Goal: Information Seeking & Learning: Learn about a topic

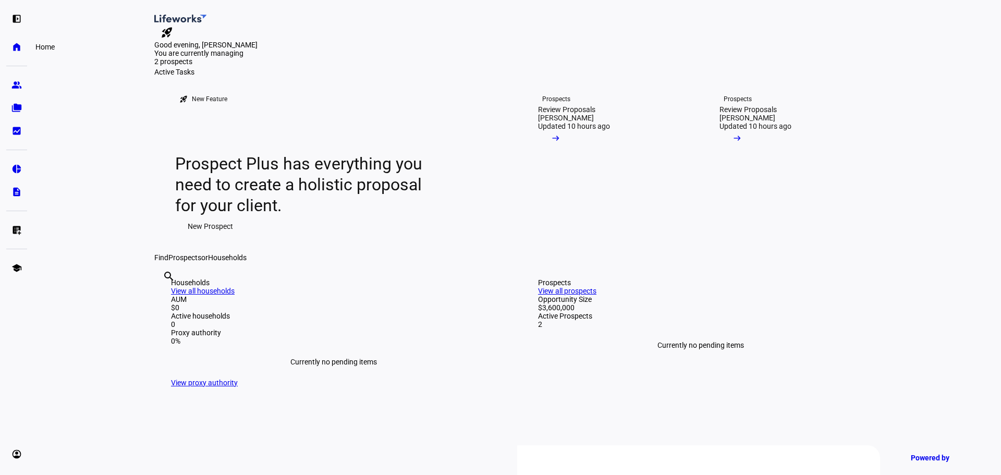
click at [11, 45] on eth-mat-symbol "home" at bounding box center [16, 47] width 10 height 10
click at [573, 151] on span at bounding box center [555, 140] width 35 height 21
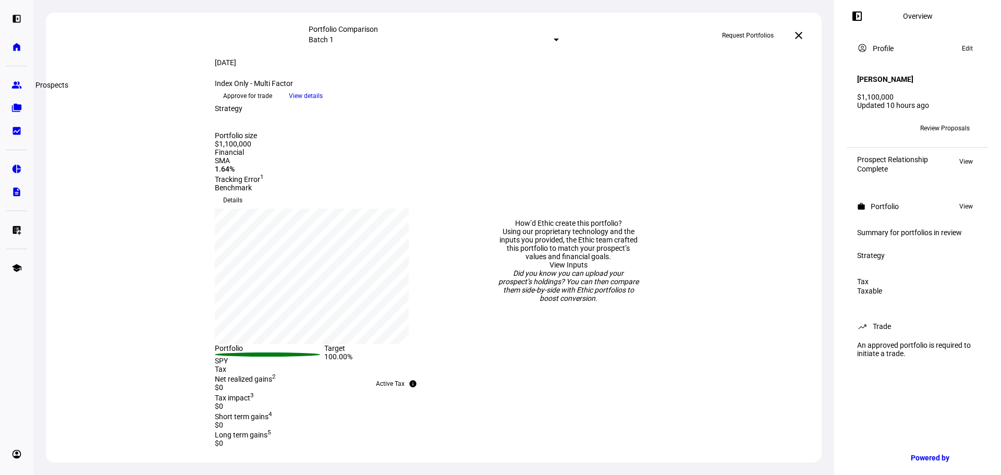
click at [19, 87] on eth-mat-symbol "group" at bounding box center [16, 85] width 10 height 10
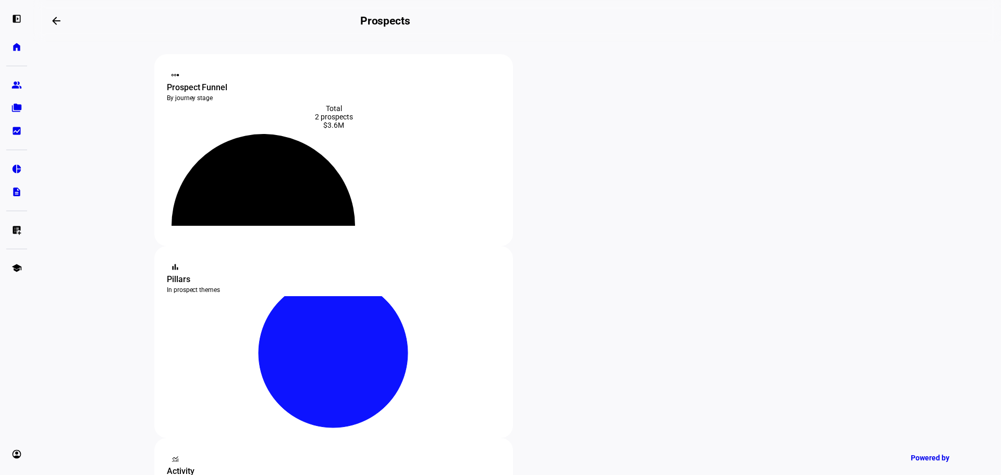
click at [57, 29] on span at bounding box center [56, 20] width 25 height 25
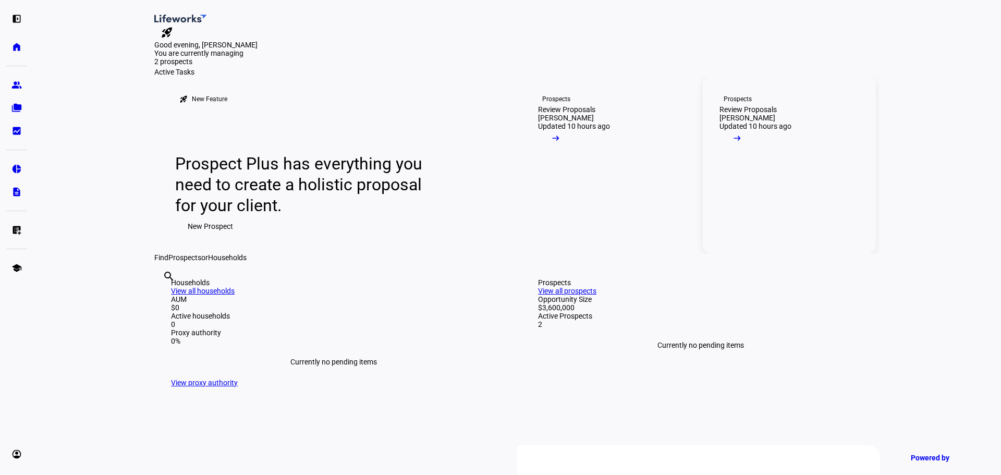
click at [742, 143] on mat-icon "arrow_right_alt" at bounding box center [737, 138] width 10 height 10
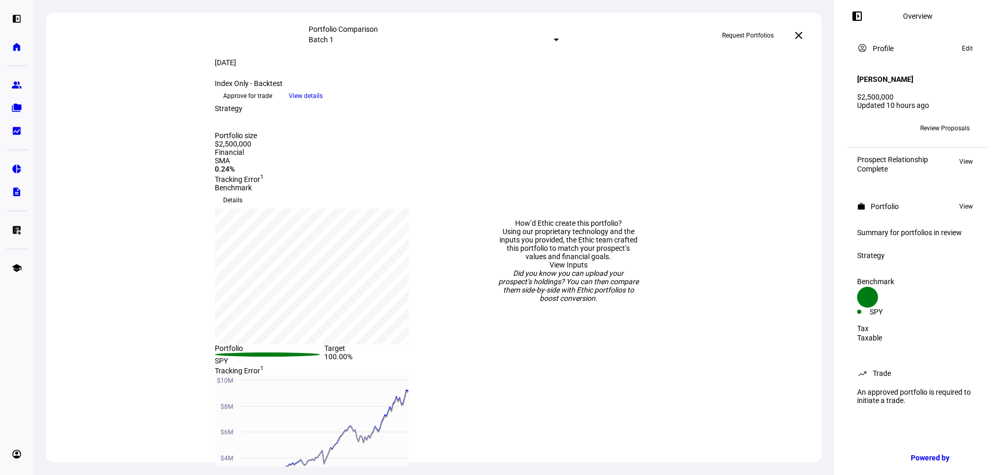
click at [947, 126] on span "Review Proposals" at bounding box center [945, 128] width 50 height 17
click at [945, 123] on span "Review Proposals" at bounding box center [945, 128] width 50 height 17
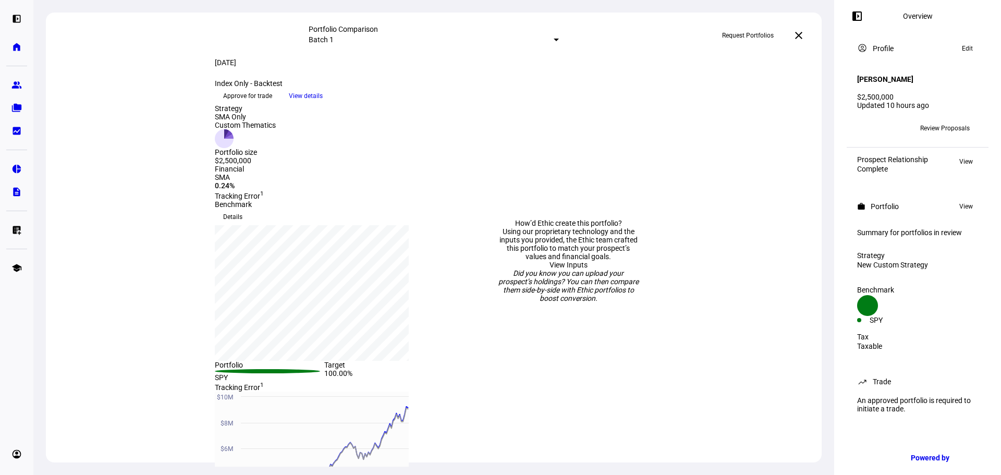
click at [967, 203] on span "View" at bounding box center [966, 206] width 14 height 13
drag, startPoint x: 863, startPoint y: 118, endPoint x: 997, endPoint y: 41, distance: 153.9
click at [873, 114] on div "IW Review Proposals" at bounding box center [917, 128] width 133 height 29
click at [959, 202] on button "View" at bounding box center [966, 206] width 24 height 13
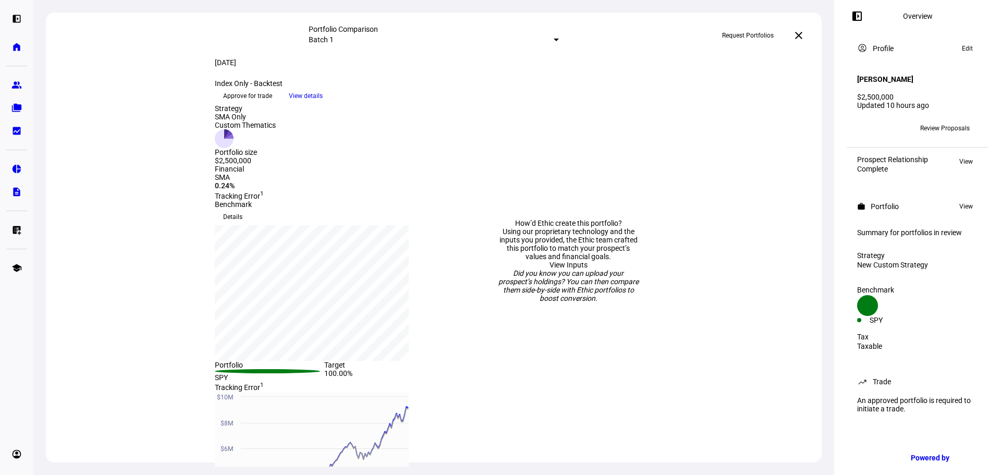
click at [960, 202] on span "View" at bounding box center [966, 206] width 14 height 13
click at [323, 104] on span "View details" at bounding box center [306, 96] width 34 height 16
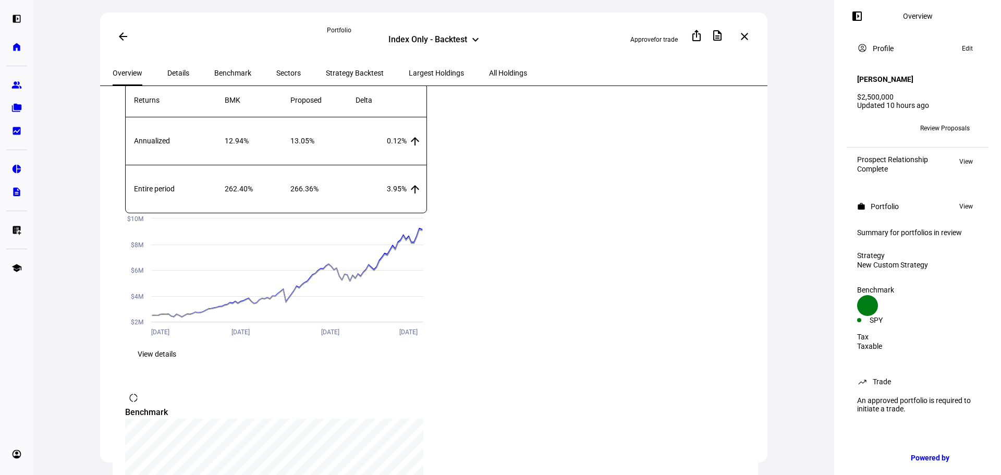
scroll to position [417, 0]
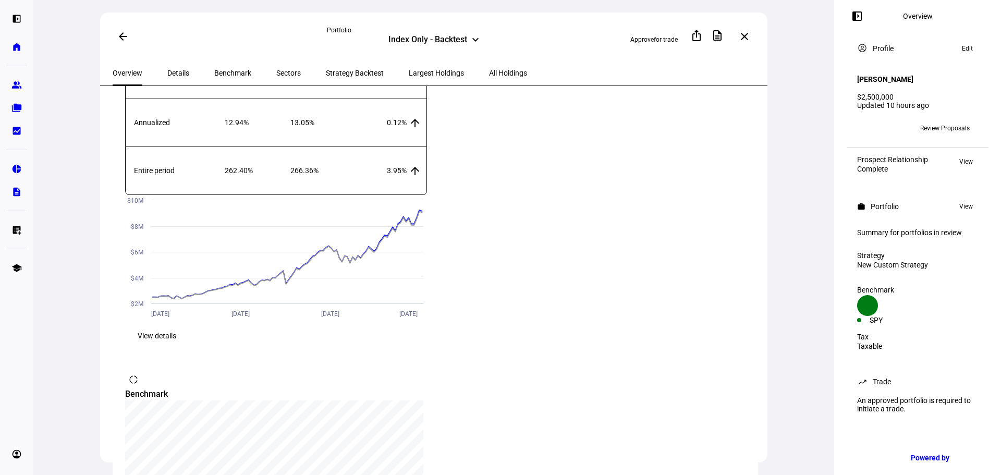
click at [176, 325] on span "View details" at bounding box center [157, 335] width 39 height 21
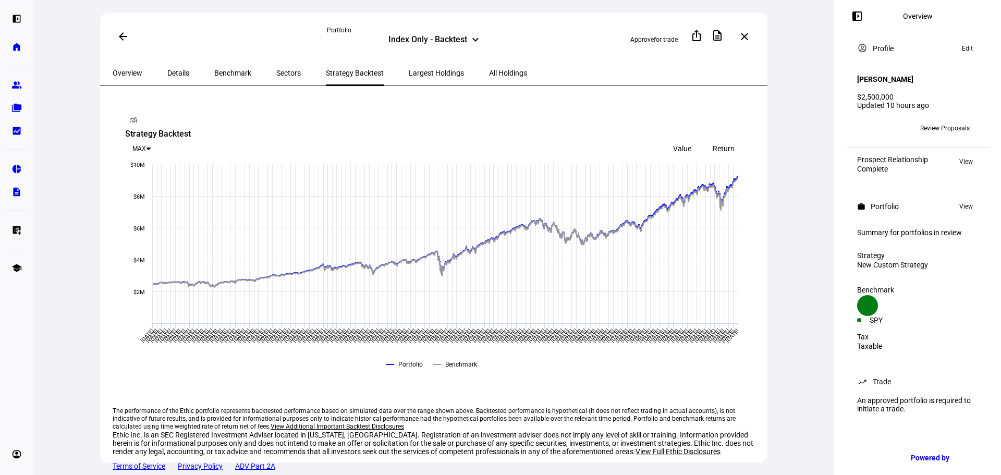
click at [489, 69] on span "All Holdings" at bounding box center [508, 72] width 38 height 7
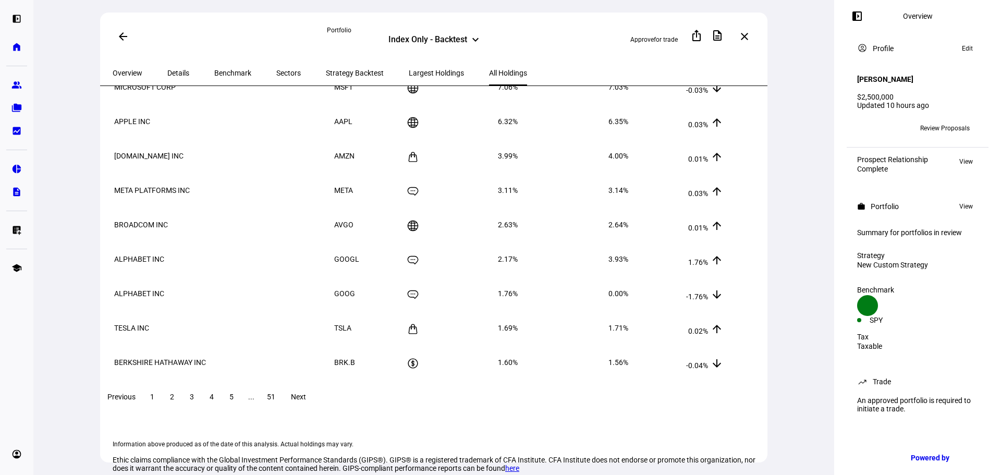
scroll to position [58, 0]
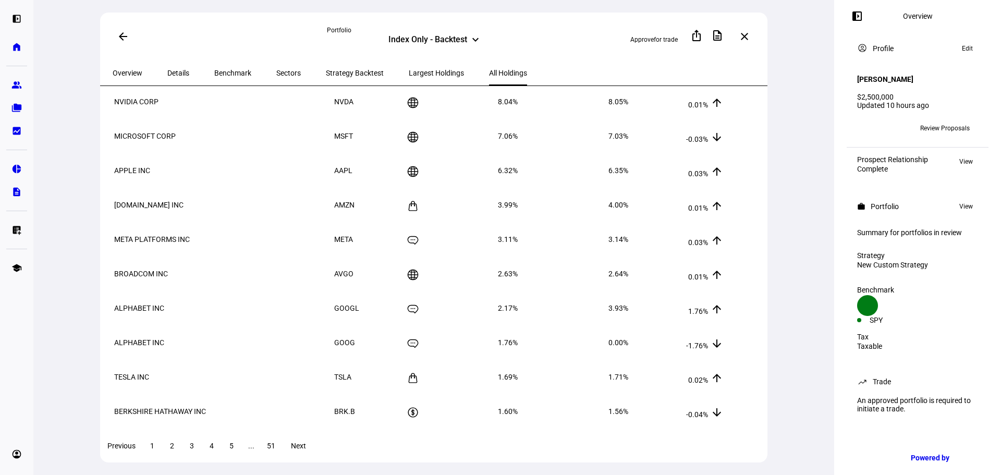
click at [409, 73] on span "Largest Holdings" at bounding box center [436, 72] width 55 height 7
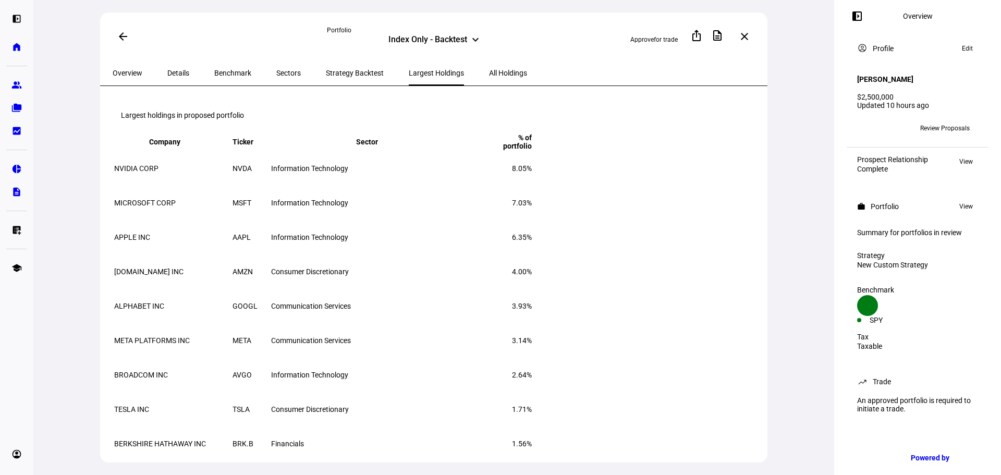
click at [326, 73] on span "Strategy Backtest" at bounding box center [355, 72] width 58 height 7
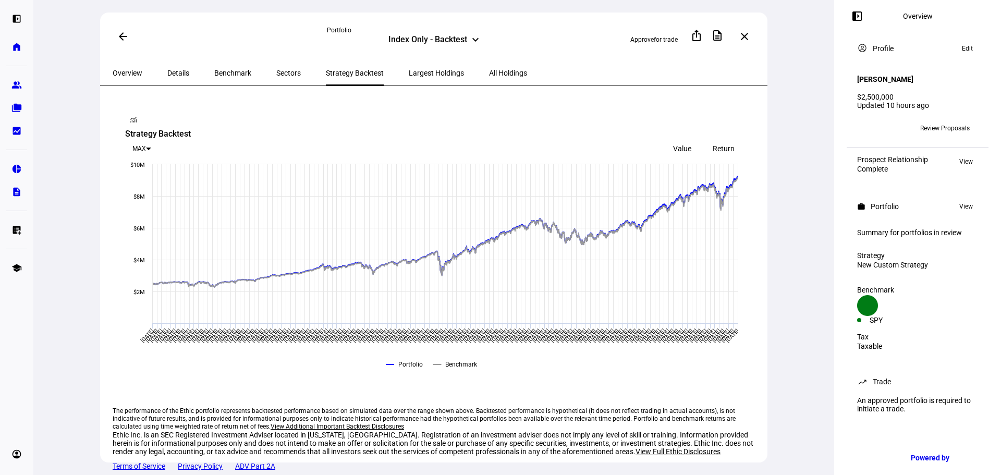
click at [742, 128] on eth-card-medium "monitoring Strategy Backtest MAX Value Return Created with Highcharts 9.1.2 Por…" at bounding box center [435, 240] width 645 height 282
click at [730, 141] on div "Return" at bounding box center [724, 148] width 42 height 15
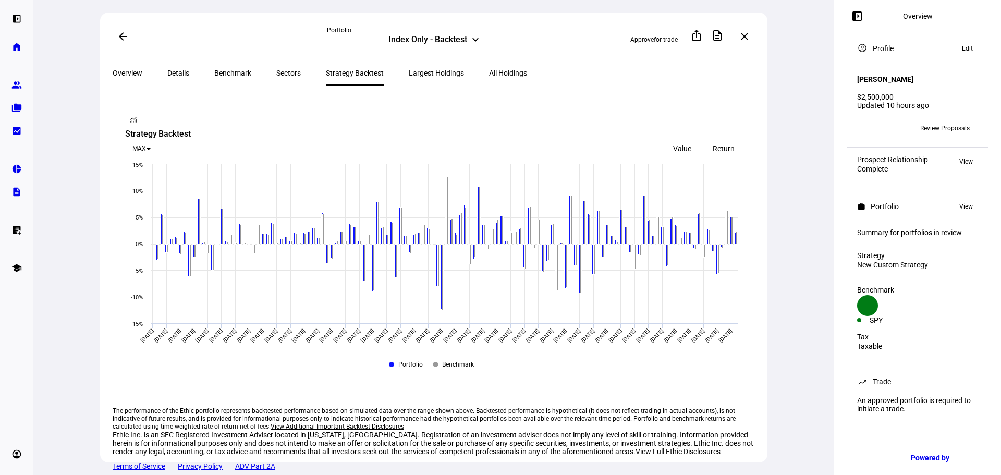
click at [276, 72] on span "Sectors" at bounding box center [288, 72] width 25 height 7
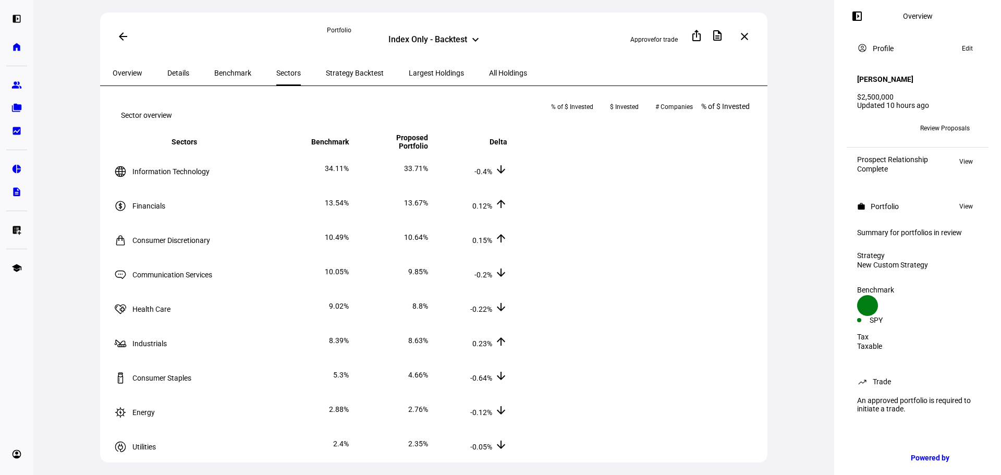
click at [214, 62] on span "Benchmark" at bounding box center [232, 72] width 37 height 25
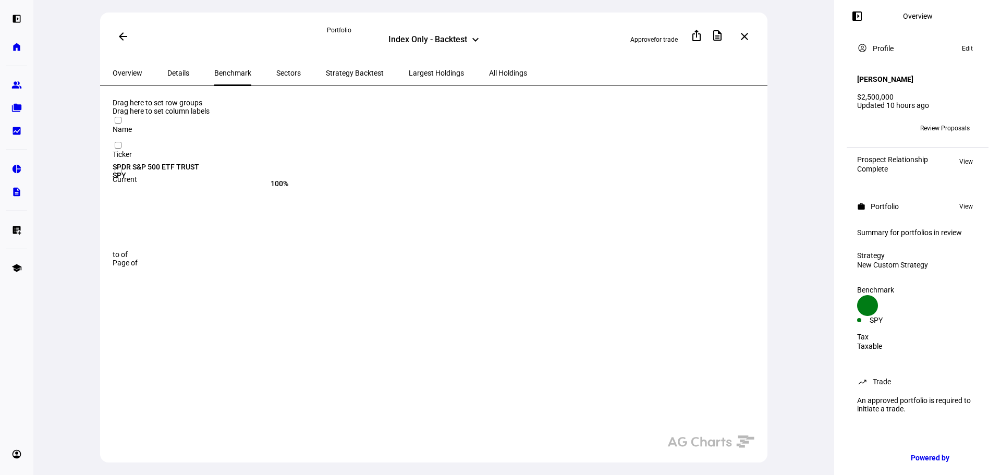
click at [159, 71] on div "Details" at bounding box center [178, 72] width 47 height 25
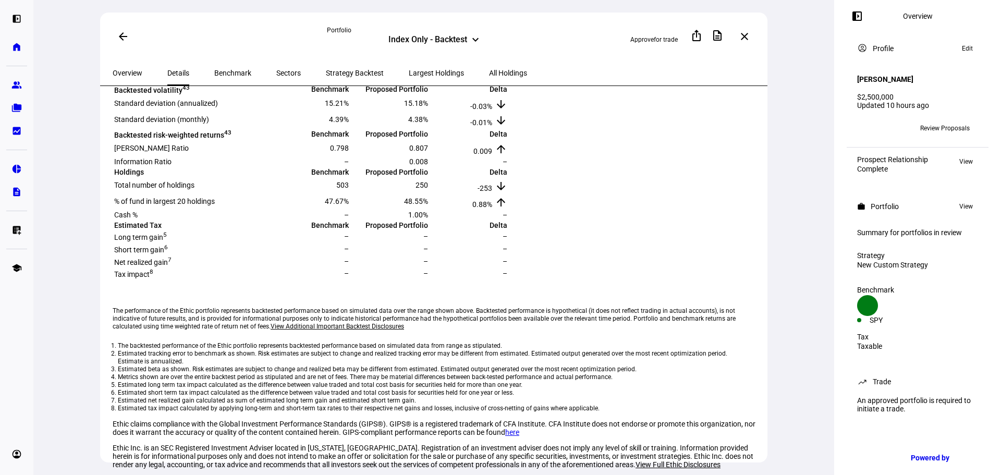
scroll to position [248, 0]
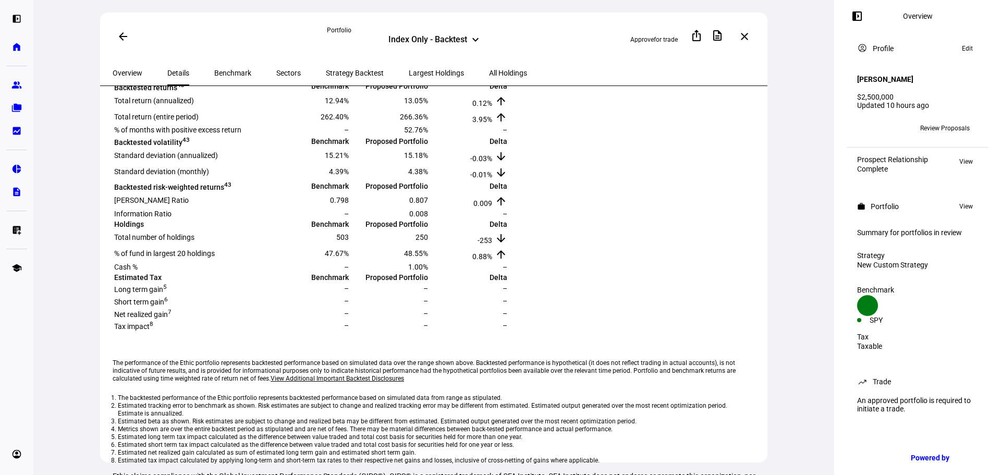
click at [480, 37] on mat-icon "keyboard_arrow_down" at bounding box center [475, 39] width 13 height 13
click at [534, 45] on div "Index Only - Backtest keyboard_arrow_down" at bounding box center [434, 40] width 214 height 13
click at [252, 135] on td "% of months with positive excess return" at bounding box center [192, 129] width 156 height 9
click at [241, 135] on td "% of months with positive excess return" at bounding box center [192, 129] width 156 height 9
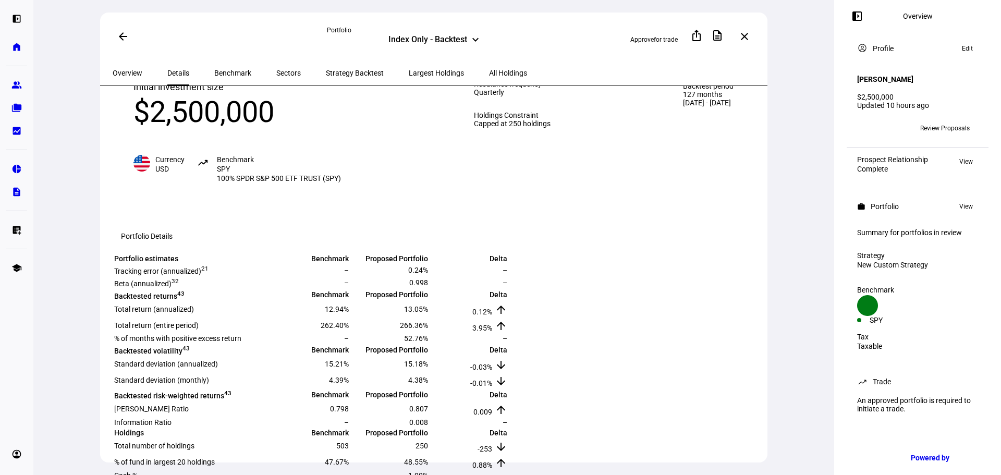
scroll to position [0, 0]
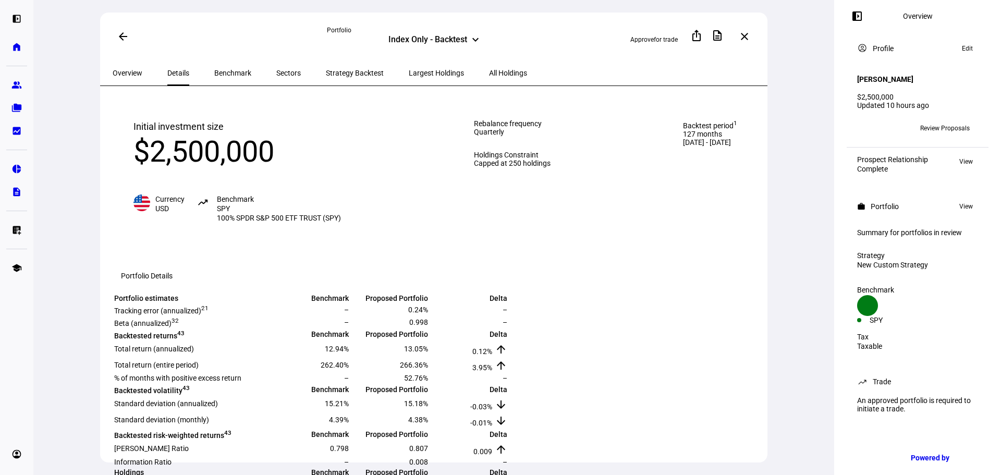
click at [120, 64] on span "Overview" at bounding box center [128, 72] width 30 height 25
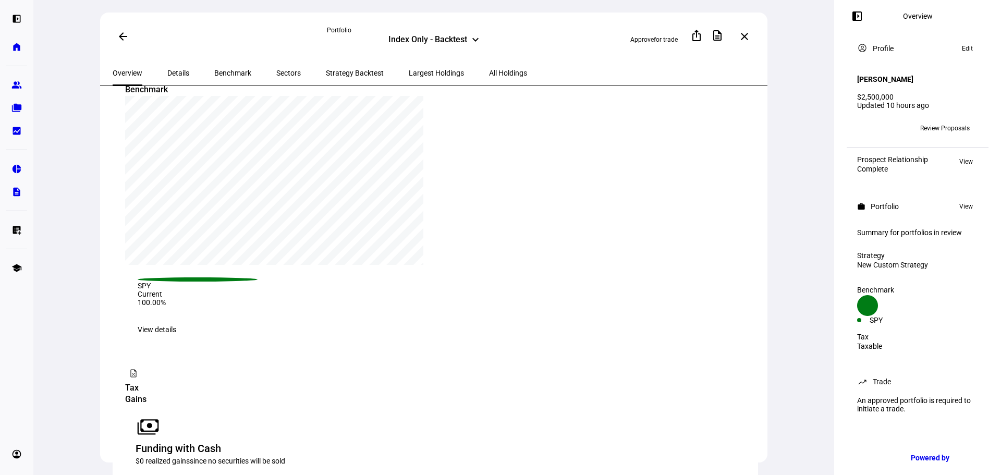
scroll to position [782, 0]
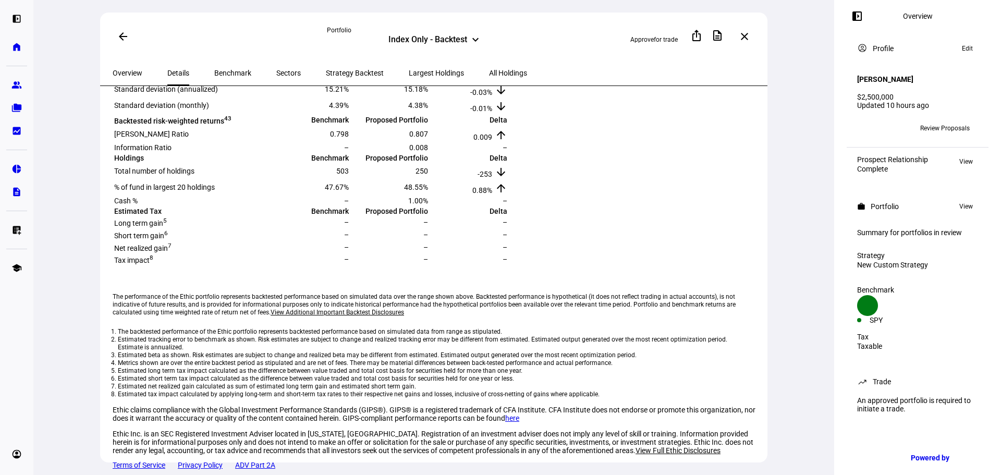
scroll to position [300, 0]
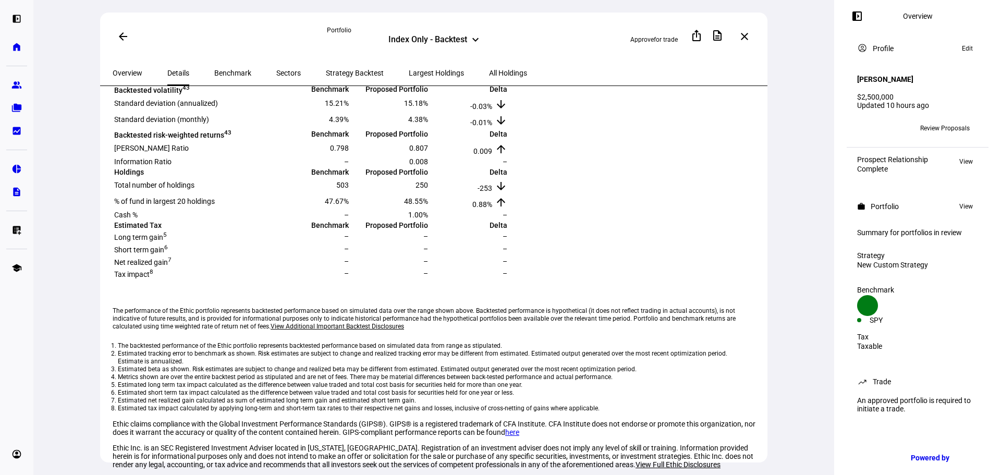
click at [116, 77] on span "Overview" at bounding box center [128, 72] width 30 height 25
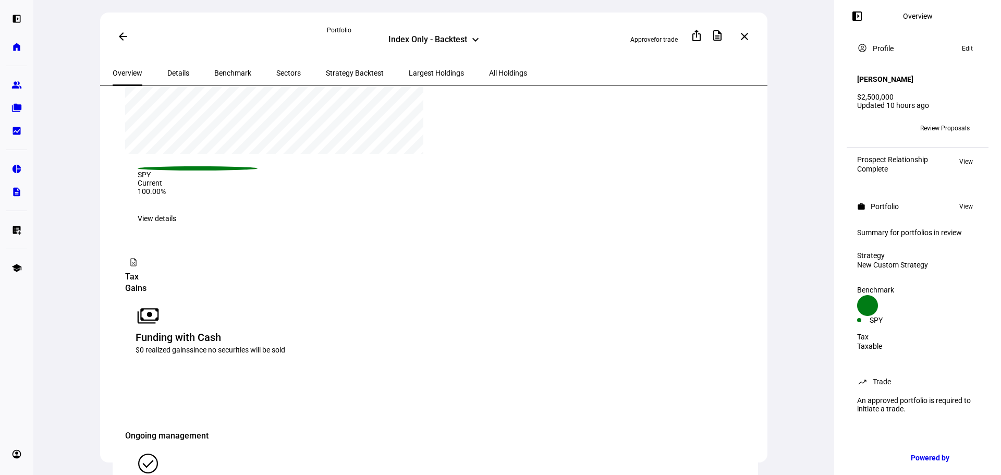
scroll to position [834, 0]
click at [161, 449] on mat-icon "check_circle" at bounding box center [148, 461] width 25 height 25
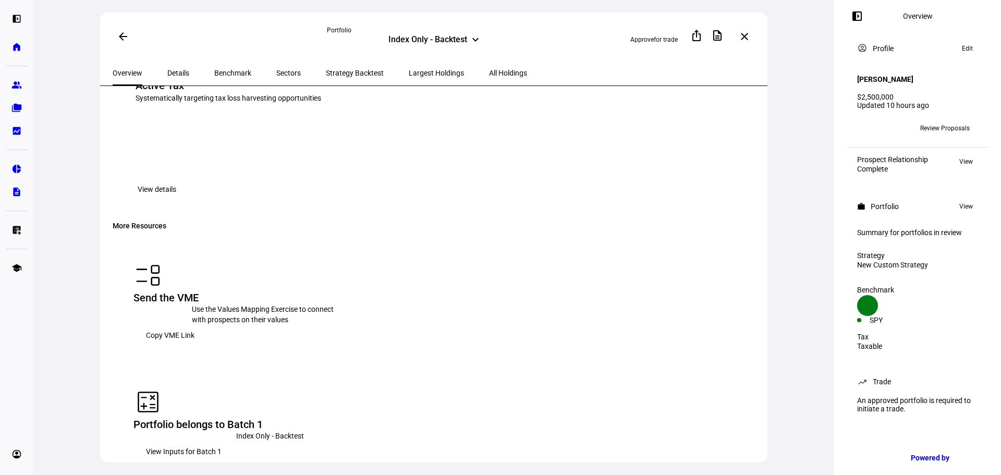
scroll to position [867, 0]
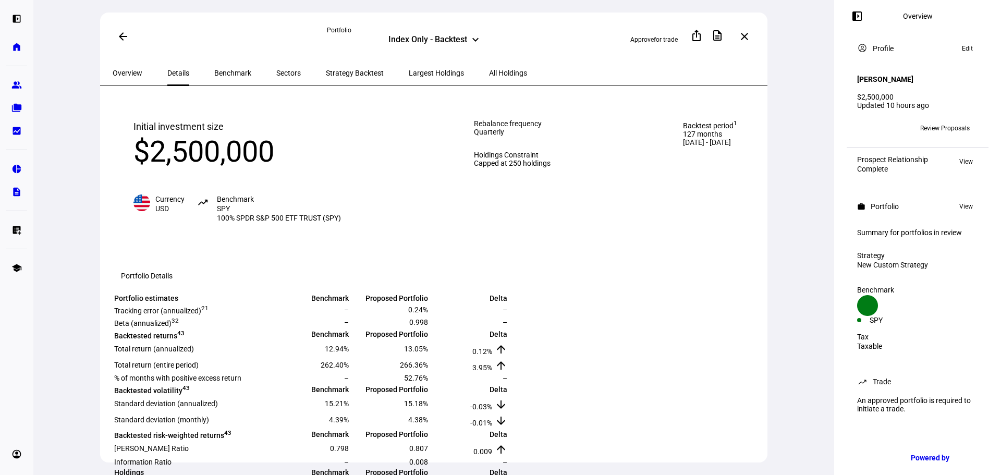
click at [919, 120] on span at bounding box center [945, 128] width 66 height 17
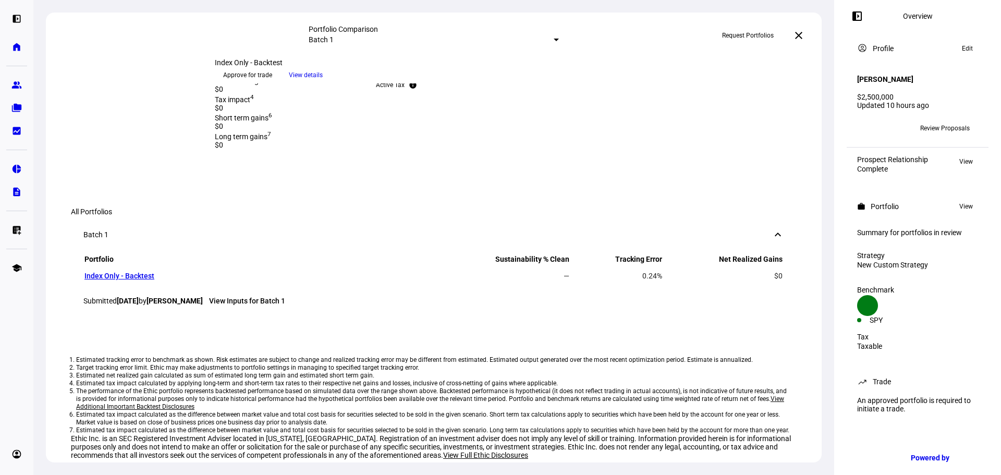
scroll to position [514, 0]
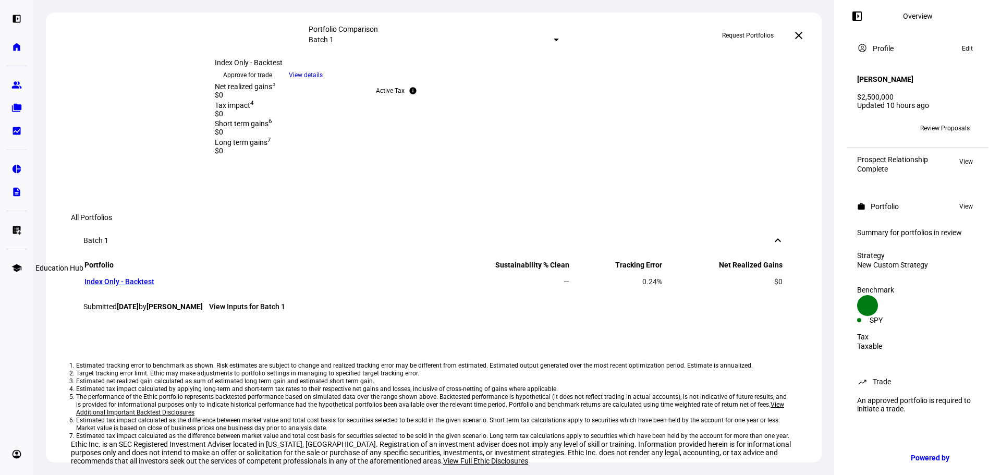
click at [11, 265] on link "school Education Hub" at bounding box center [16, 268] width 21 height 21
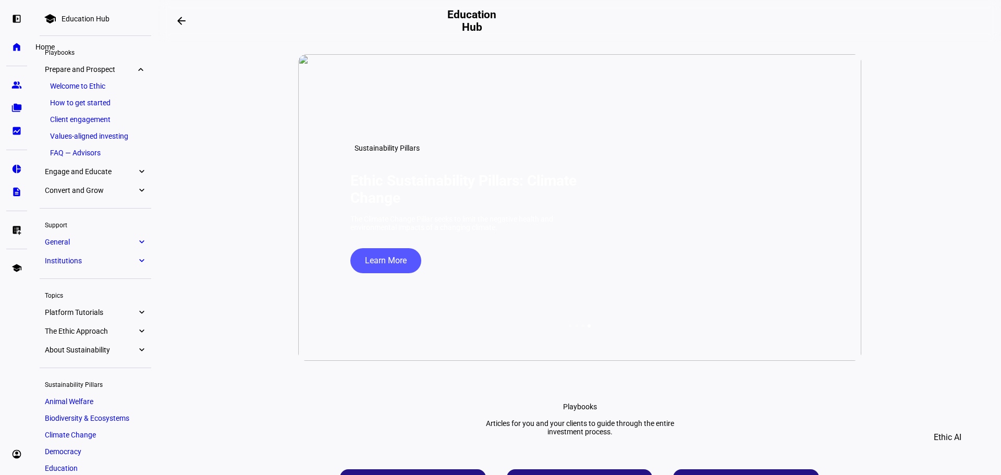
click at [19, 44] on eth-mat-symbol "home" at bounding box center [16, 47] width 10 height 10
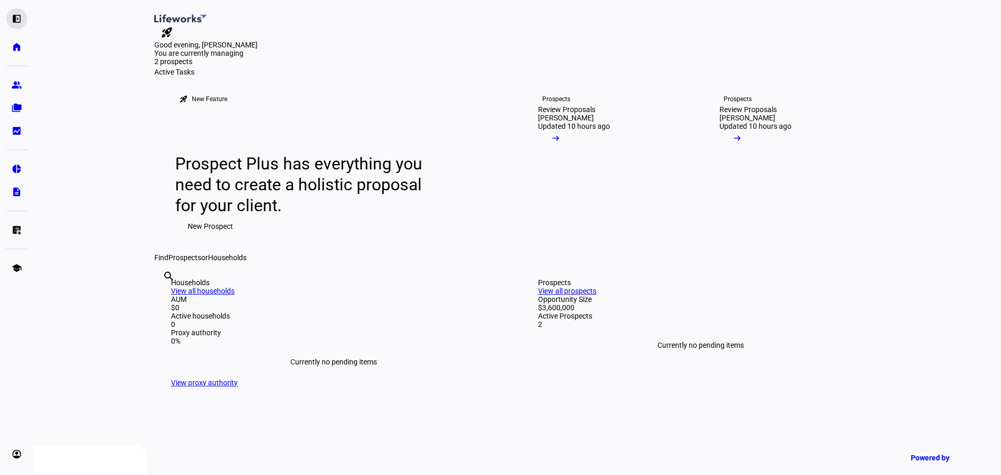
click at [18, 21] on eth-mat-symbol "left_panel_open" at bounding box center [16, 19] width 10 height 10
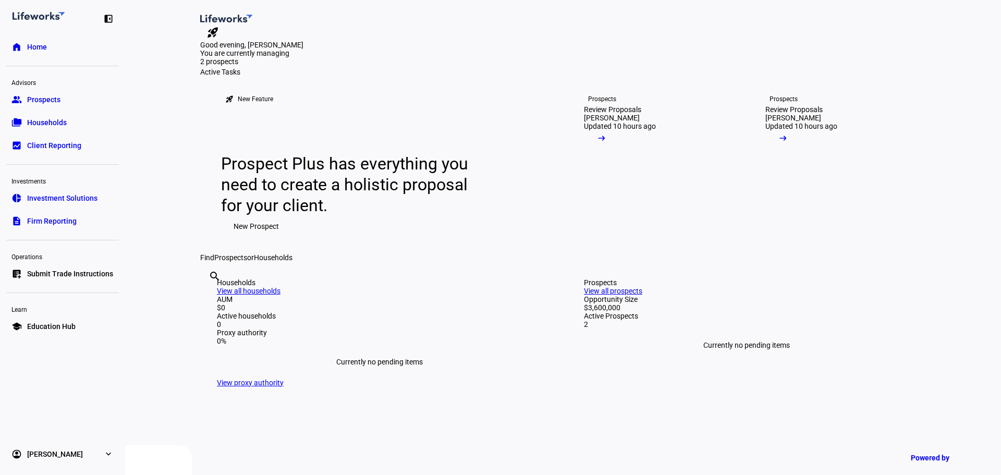
click at [82, 197] on span "Investment Solutions" at bounding box center [62, 198] width 70 height 10
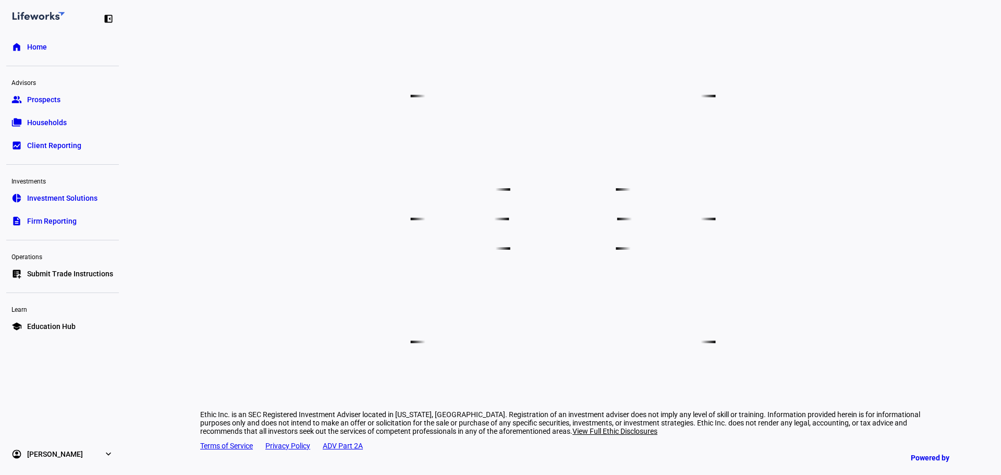
scroll to position [711, 0]
